Goal: Task Accomplishment & Management: Manage account settings

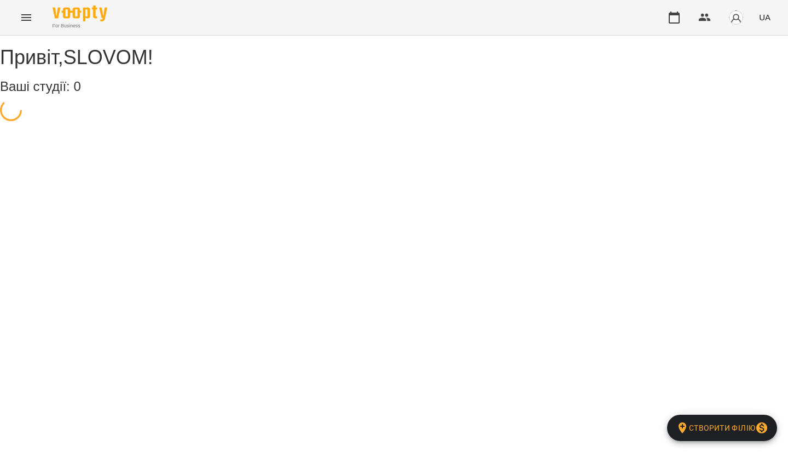
select select "**"
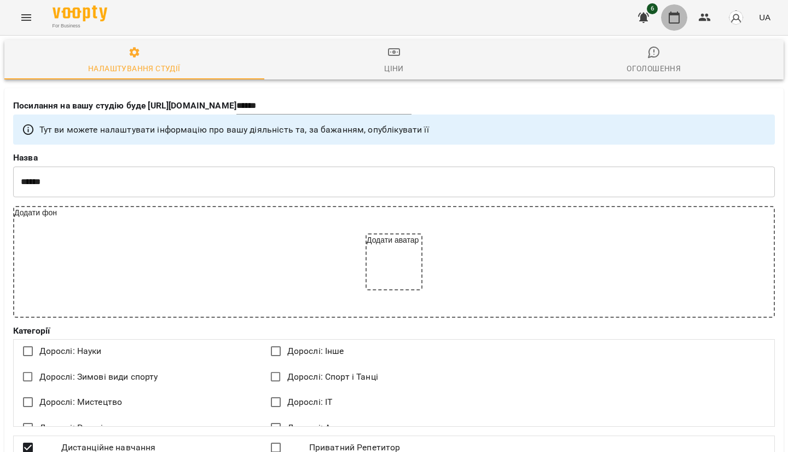
click at [681, 20] on icon "button" at bounding box center [674, 17] width 13 height 13
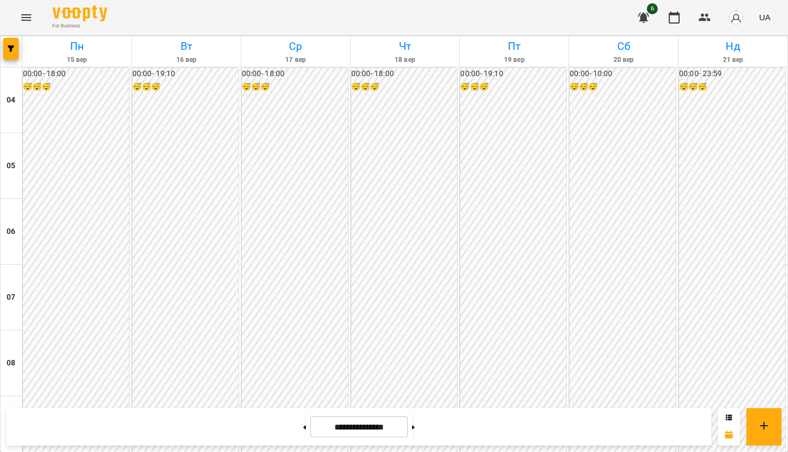
scroll to position [912, 0]
click at [9, 48] on icon "button" at bounding box center [11, 48] width 7 height 7
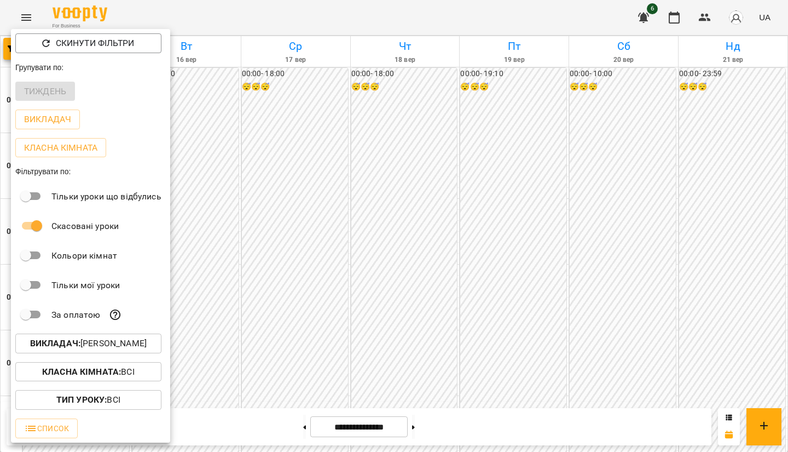
click at [92, 339] on p "Викладач : Ірина Коса" at bounding box center [88, 343] width 117 height 13
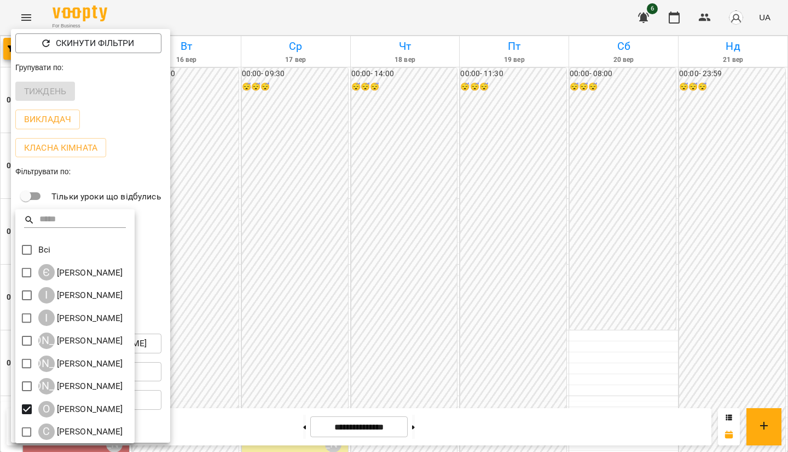
click at [349, 188] on div at bounding box center [394, 226] width 788 height 452
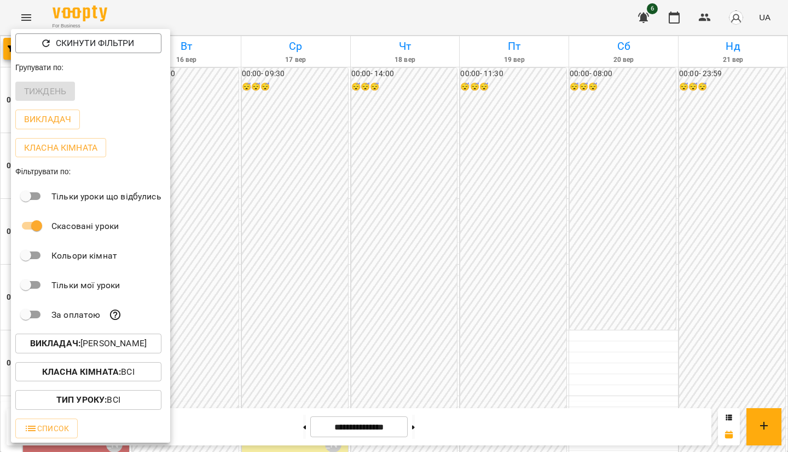
click at [291, 213] on div at bounding box center [394, 226] width 788 height 452
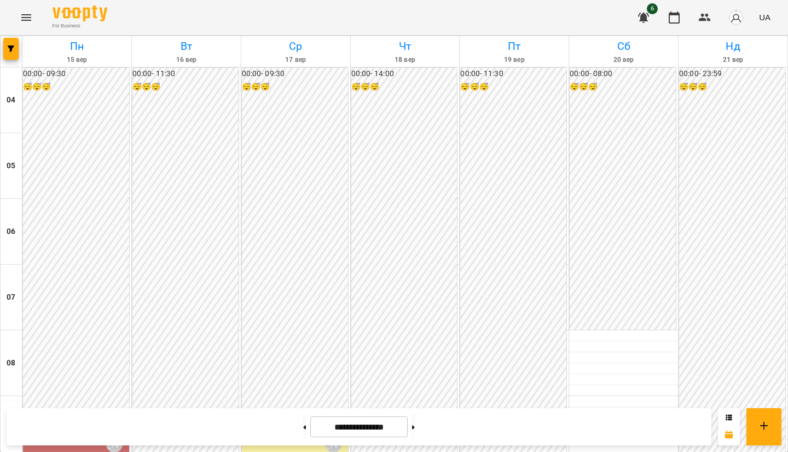
scroll to position [310, 0]
click at [415, 428] on button at bounding box center [413, 426] width 3 height 24
click at [304, 425] on icon at bounding box center [305, 427] width 3 height 4
click at [7, 43] on button "button" at bounding box center [10, 49] width 15 height 22
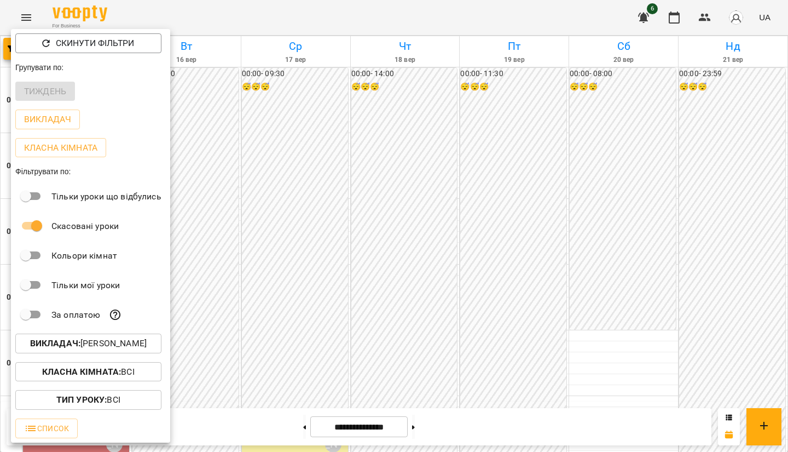
click at [219, 188] on div at bounding box center [394, 226] width 788 height 452
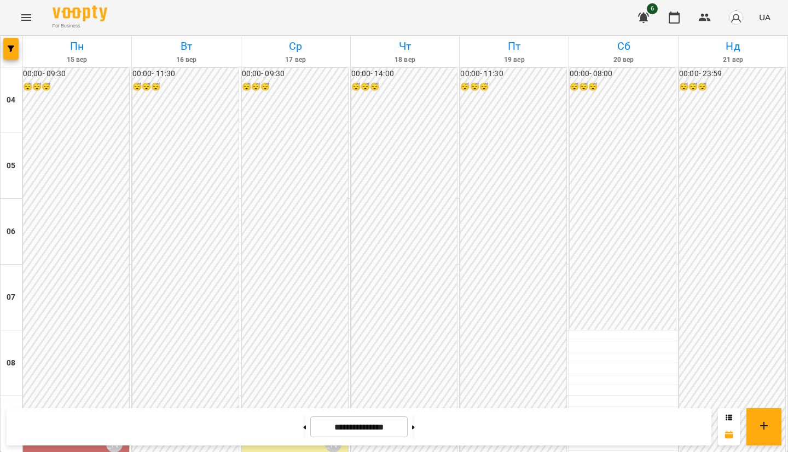
scroll to position [256, 0]
click at [415, 431] on button at bounding box center [413, 426] width 3 height 24
click at [303, 436] on button at bounding box center [304, 426] width 3 height 24
click at [16, 56] on button "button" at bounding box center [10, 49] width 15 height 22
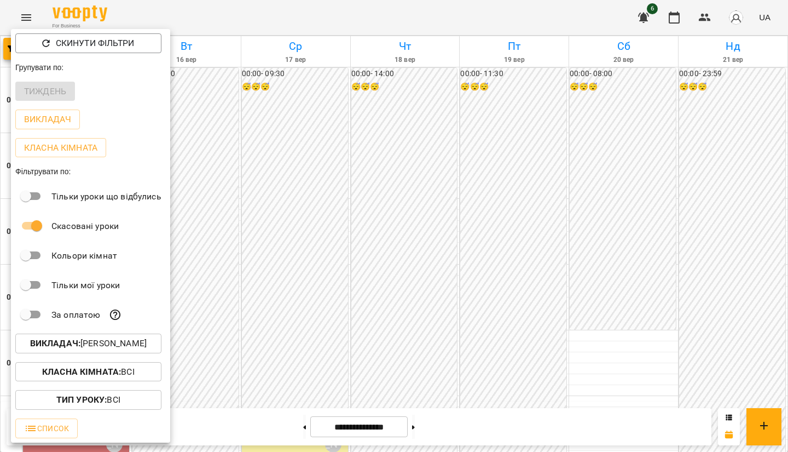
click at [209, 274] on div at bounding box center [394, 226] width 788 height 452
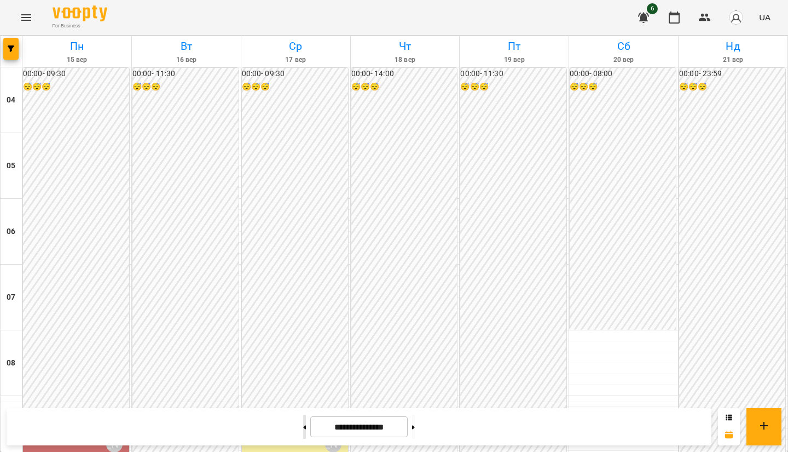
click at [304, 428] on icon at bounding box center [305, 427] width 3 height 4
click at [415, 428] on button at bounding box center [413, 426] width 3 height 24
type input "**********"
